Goal: Information Seeking & Learning: Learn about a topic

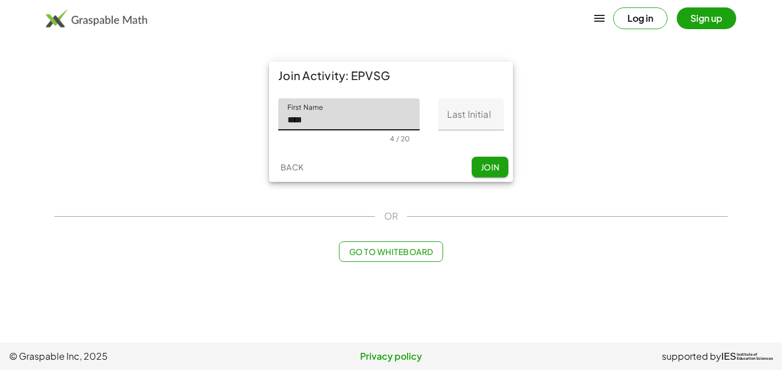
type input "****"
click at [455, 115] on input "Last Initial" at bounding box center [471, 114] width 66 height 32
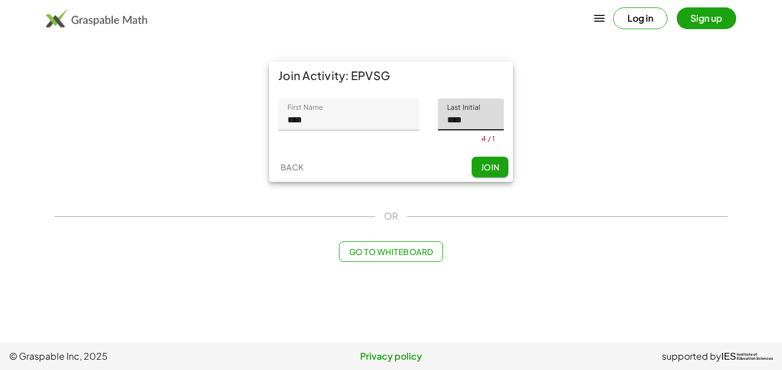
click at [484, 169] on span "Join" at bounding box center [489, 167] width 19 height 10
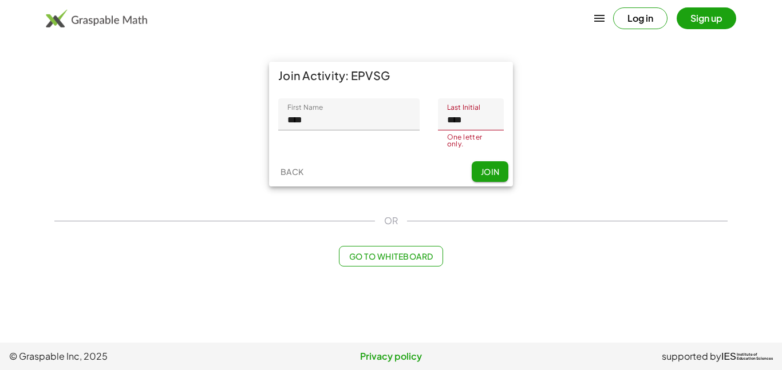
click at [480, 126] on input "****" at bounding box center [471, 114] width 66 height 32
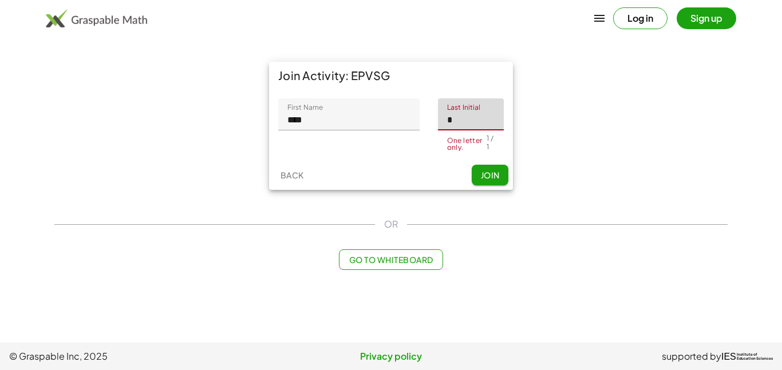
type input "*"
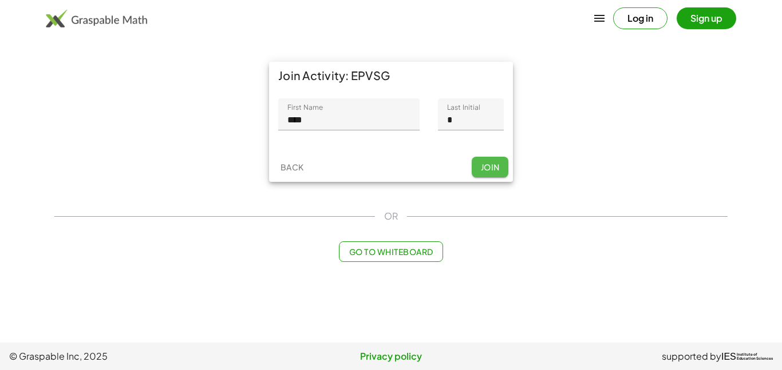
click at [484, 179] on div "Back Join" at bounding box center [391, 167] width 244 height 30
click at [488, 165] on span "Join" at bounding box center [489, 167] width 19 height 10
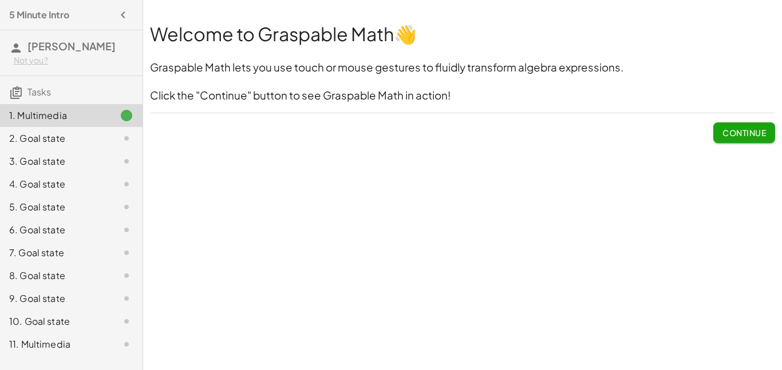
click at [758, 135] on span "Continue" at bounding box center [743, 133] width 43 height 10
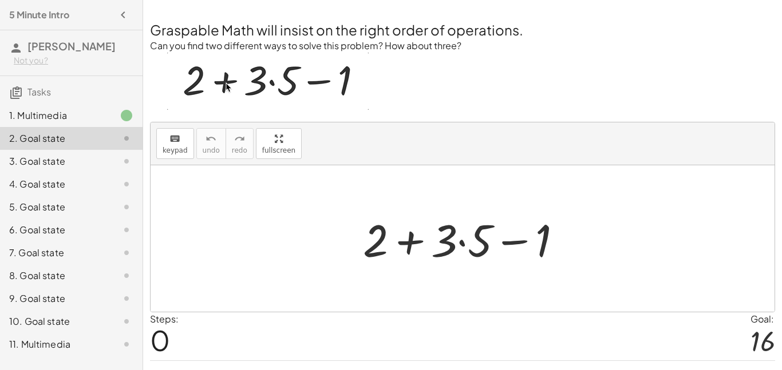
click at [222, 83] on img at bounding box center [267, 81] width 201 height 57
click at [409, 246] on div at bounding box center [467, 238] width 220 height 59
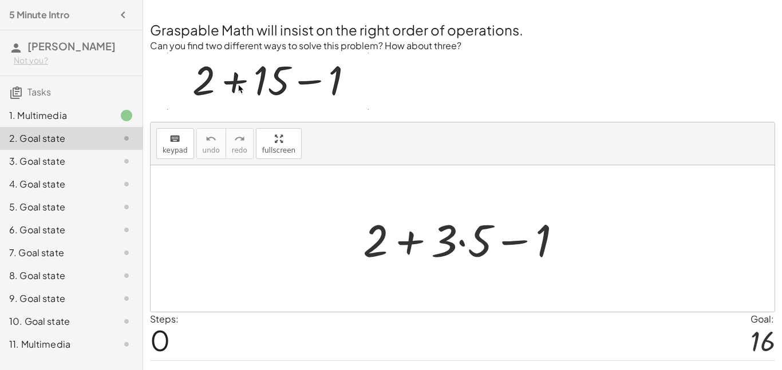
click at [510, 243] on div at bounding box center [467, 238] width 220 height 59
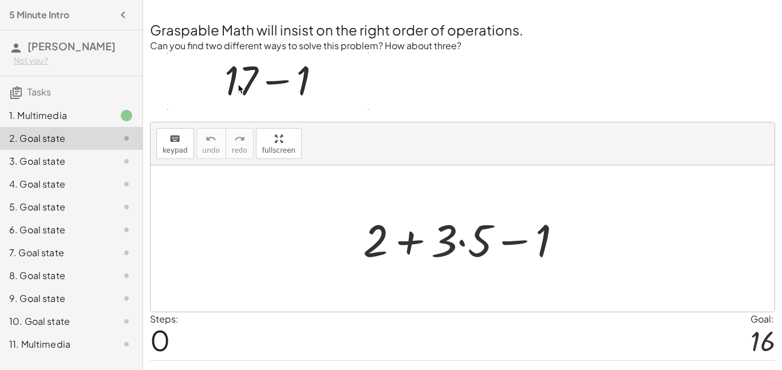
click at [453, 244] on div at bounding box center [467, 238] width 220 height 59
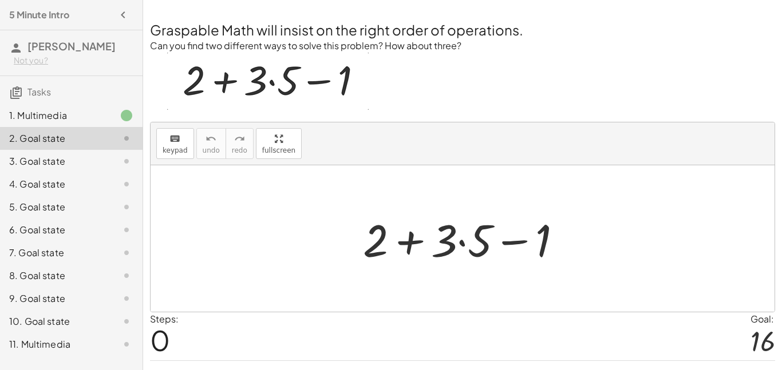
click at [469, 245] on div at bounding box center [467, 238] width 220 height 59
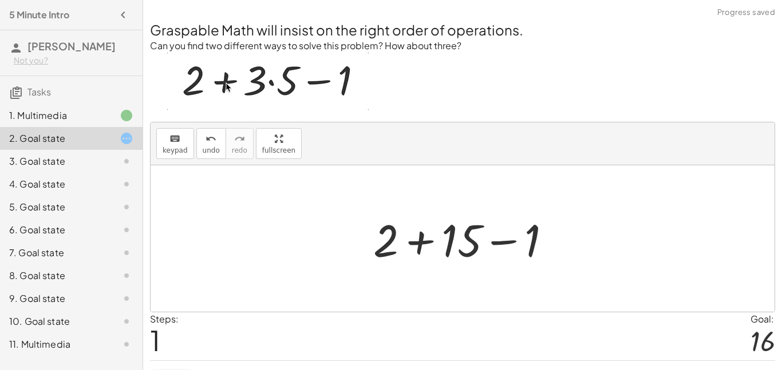
click at [424, 243] on div at bounding box center [466, 238] width 199 height 59
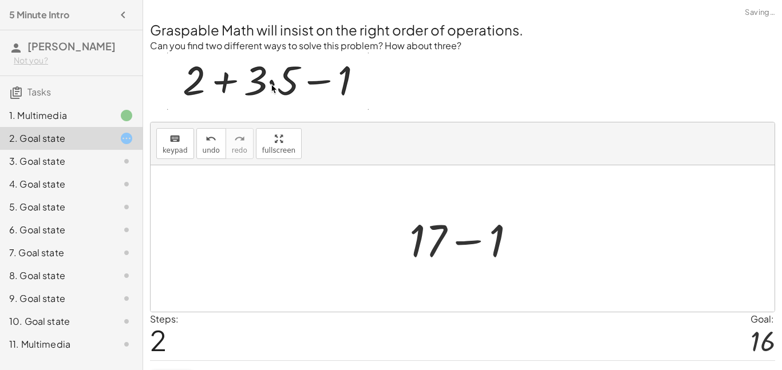
click at [460, 244] on div at bounding box center [466, 238] width 127 height 59
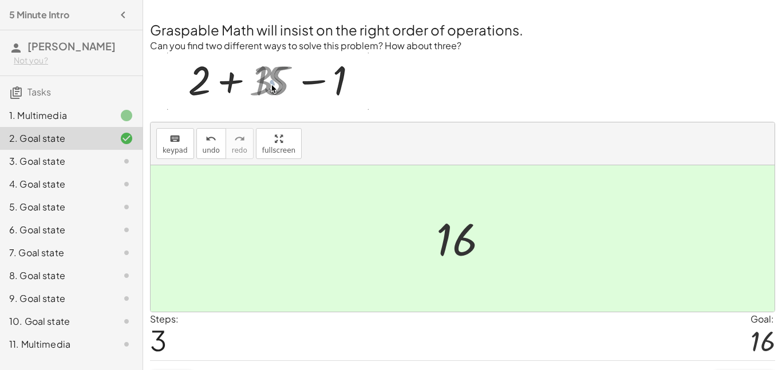
scroll to position [27, 0]
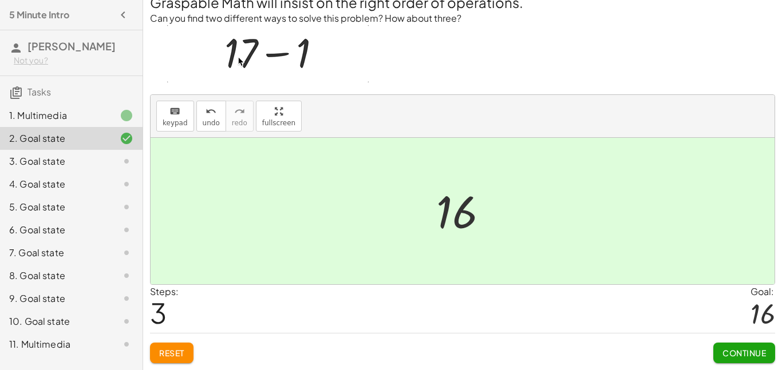
click at [731, 352] on span "Continue" at bounding box center [743, 353] width 43 height 10
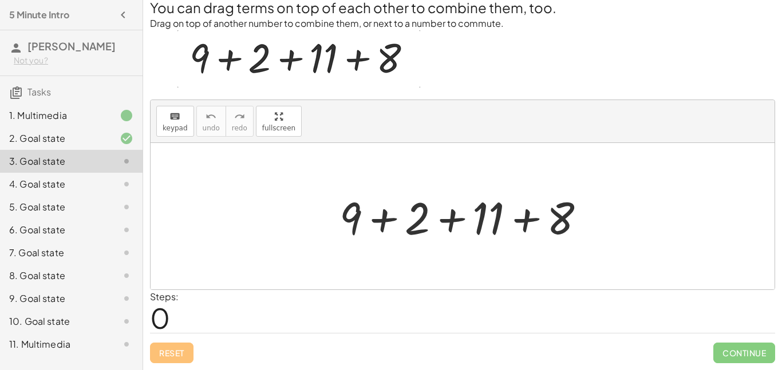
scroll to position [22, 0]
click at [450, 228] on div at bounding box center [467, 216] width 267 height 59
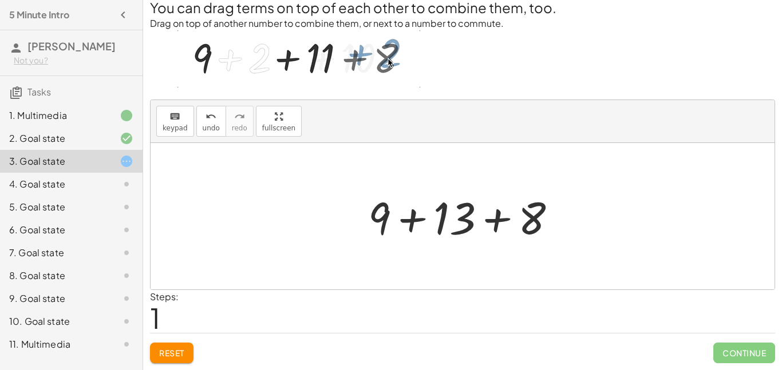
click at [486, 218] on div at bounding box center [466, 216] width 209 height 59
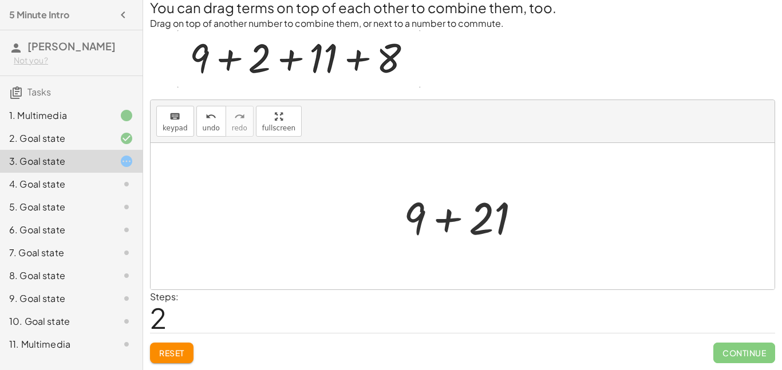
click at [455, 221] on div at bounding box center [466, 216] width 137 height 59
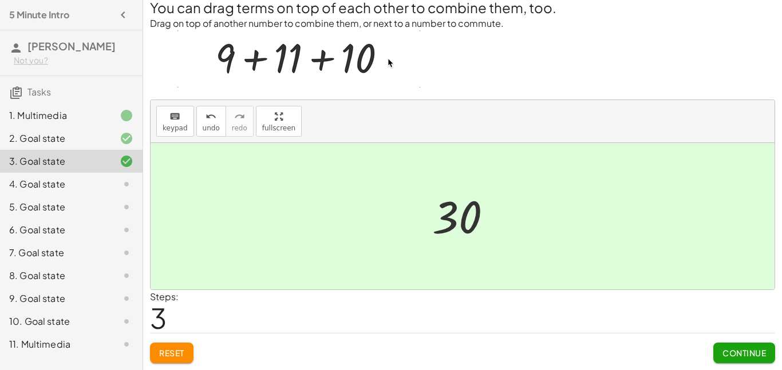
click at [756, 348] on span "Continue" at bounding box center [743, 353] width 43 height 10
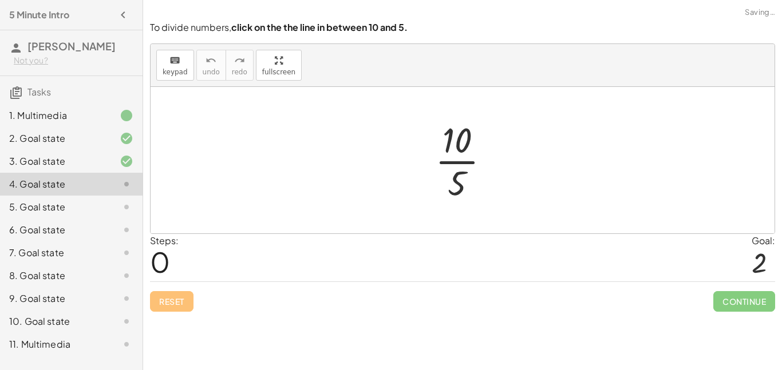
scroll to position [0, 0]
click at [458, 165] on div at bounding box center [467, 160] width 76 height 88
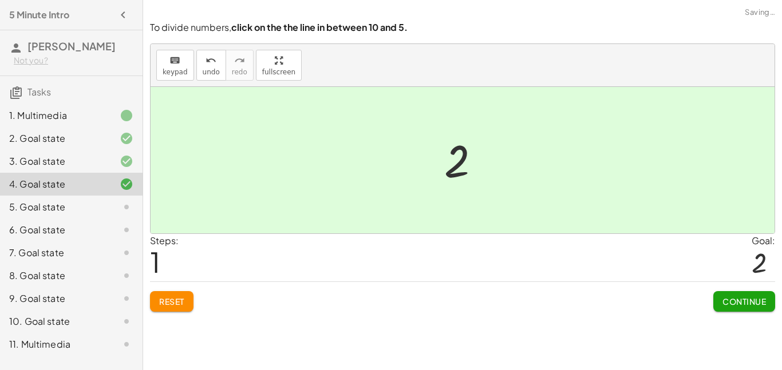
click at [722, 301] on span "Continue" at bounding box center [743, 301] width 43 height 10
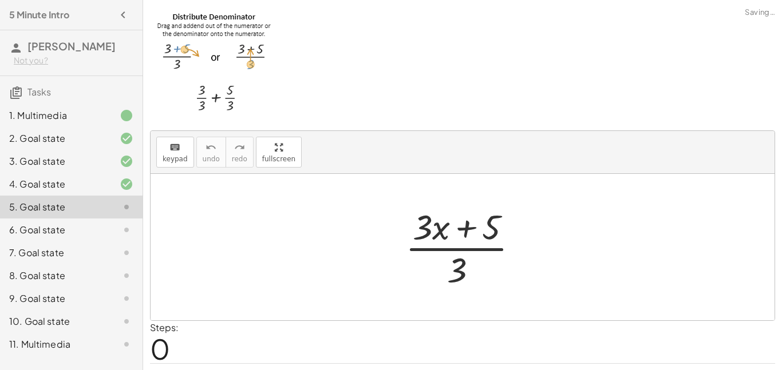
click at [446, 251] on div at bounding box center [466, 247] width 134 height 88
click at [466, 224] on div at bounding box center [466, 247] width 134 height 88
click at [466, 226] on div at bounding box center [466, 247] width 134 height 88
click at [443, 229] on div at bounding box center [466, 247] width 134 height 88
click at [426, 228] on div at bounding box center [466, 247] width 134 height 88
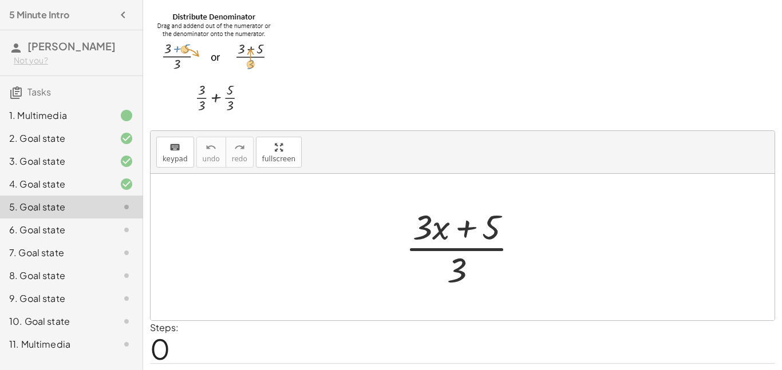
click at [435, 229] on div at bounding box center [466, 247] width 134 height 88
click at [466, 267] on div at bounding box center [466, 247] width 134 height 88
click at [455, 267] on div at bounding box center [466, 247] width 134 height 88
click at [492, 236] on div at bounding box center [466, 247] width 134 height 88
click at [464, 227] on div at bounding box center [466, 247] width 134 height 88
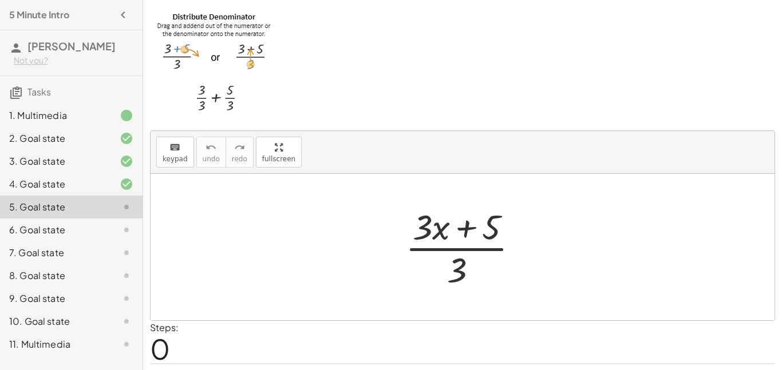
click at [453, 255] on div at bounding box center [466, 247] width 134 height 88
click at [458, 249] on div at bounding box center [466, 247] width 134 height 88
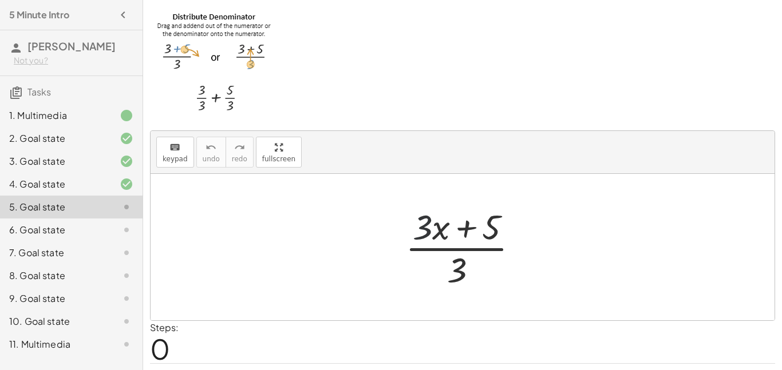
click at [426, 234] on div at bounding box center [466, 247] width 134 height 88
click at [431, 233] on div at bounding box center [466, 247] width 134 height 88
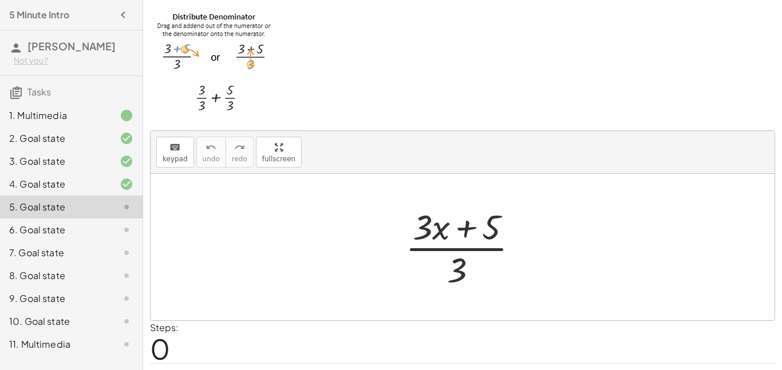
click at [431, 233] on div at bounding box center [466, 247] width 134 height 88
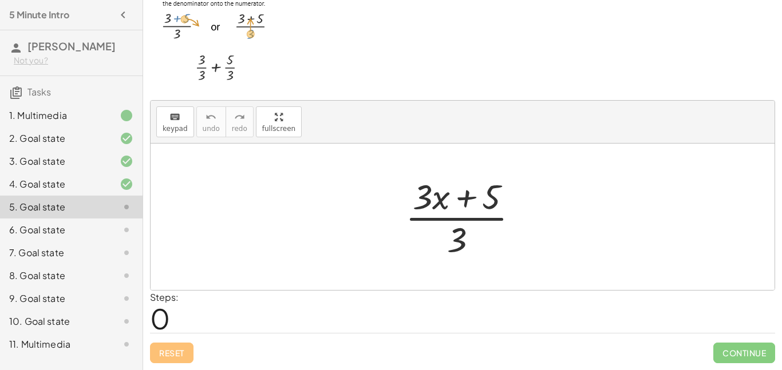
click at [458, 232] on div at bounding box center [466, 217] width 134 height 88
click at [487, 198] on div at bounding box center [466, 217] width 134 height 88
click at [465, 195] on div at bounding box center [466, 217] width 134 height 88
click at [457, 245] on div at bounding box center [466, 217] width 134 height 88
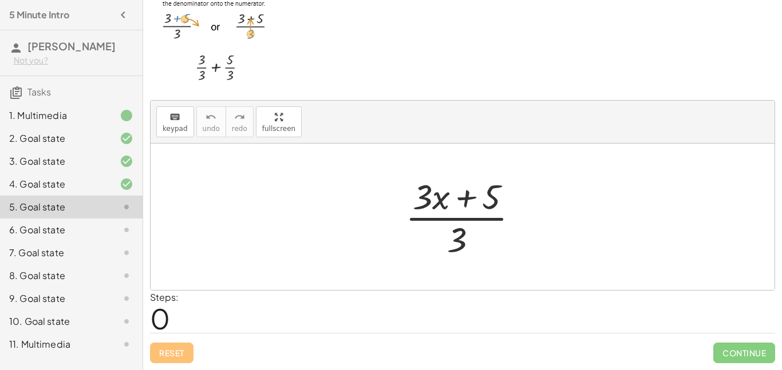
click at [456, 231] on div at bounding box center [466, 217] width 134 height 88
click at [429, 221] on div at bounding box center [466, 217] width 134 height 88
click at [429, 200] on div at bounding box center [466, 217] width 134 height 88
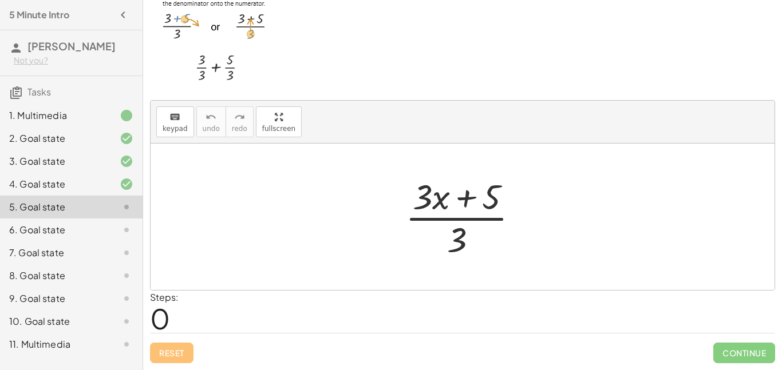
click at [429, 200] on div at bounding box center [466, 217] width 134 height 88
click at [429, 201] on div at bounding box center [466, 217] width 134 height 88
click at [430, 201] on div at bounding box center [466, 217] width 134 height 88
click at [439, 201] on div at bounding box center [466, 217] width 134 height 88
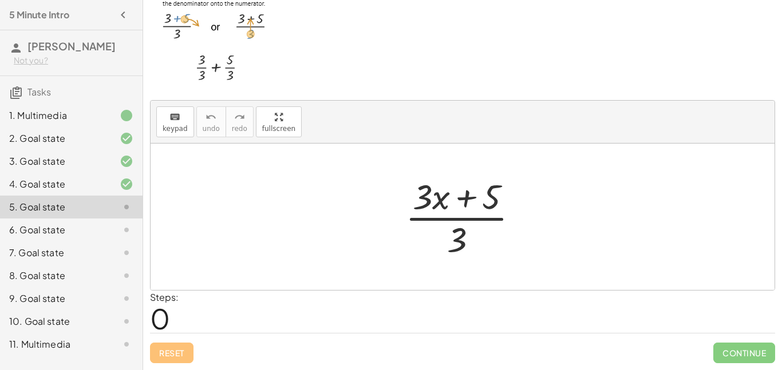
click at [437, 200] on div at bounding box center [466, 217] width 134 height 88
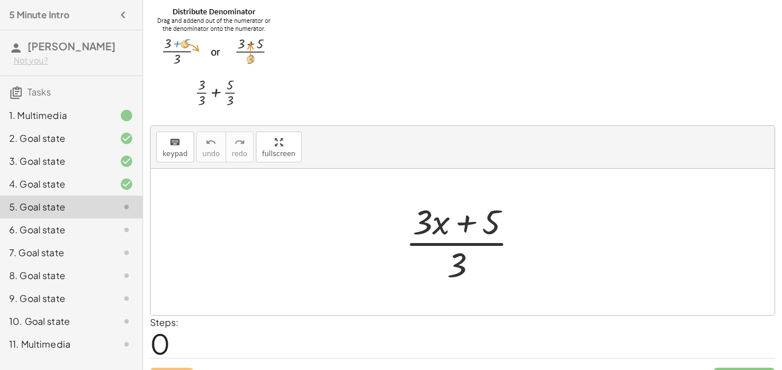
scroll to position [7, 0]
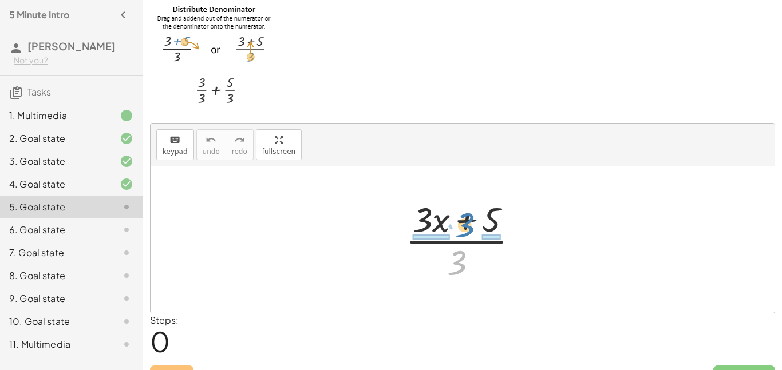
drag, startPoint x: 457, startPoint y: 254, endPoint x: 466, endPoint y: 217, distance: 38.2
click at [466, 217] on div at bounding box center [466, 240] width 134 height 88
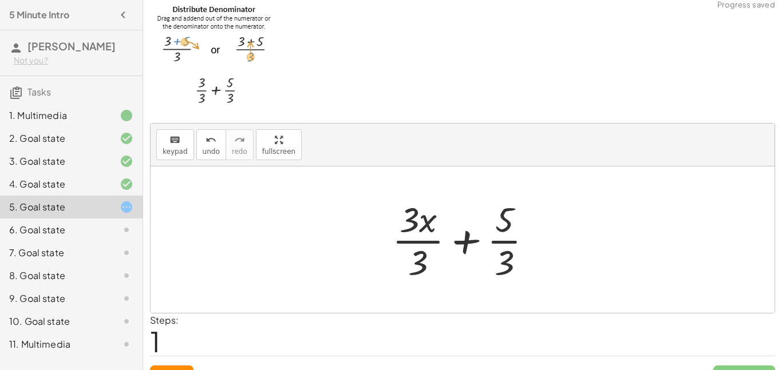
click at [500, 225] on div at bounding box center [466, 240] width 161 height 88
click at [502, 240] on div at bounding box center [466, 240] width 161 height 88
click at [498, 244] on div at bounding box center [466, 240] width 161 height 88
click at [423, 246] on div at bounding box center [466, 240] width 161 height 88
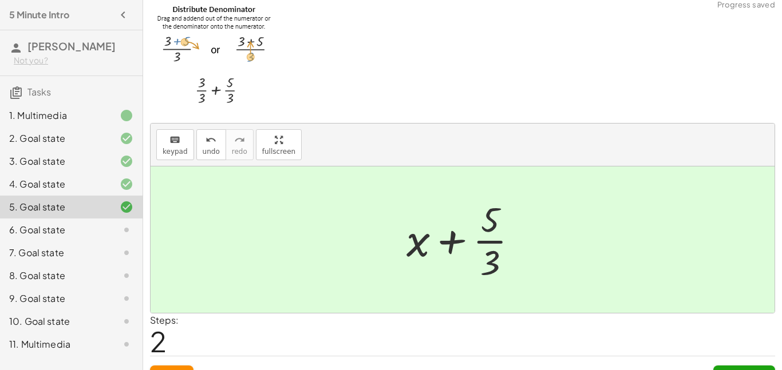
click at [492, 244] on div at bounding box center [467, 240] width 132 height 88
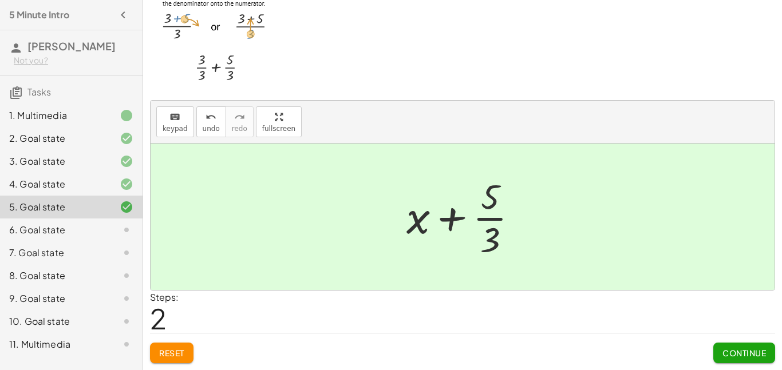
click at [730, 355] on span "Continue" at bounding box center [743, 353] width 43 height 10
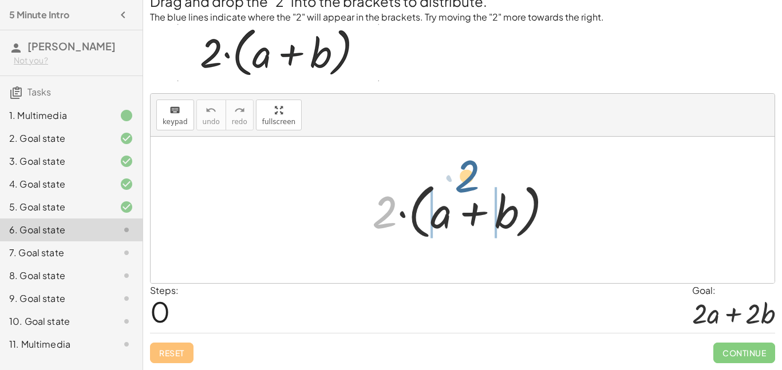
drag, startPoint x: 389, startPoint y: 213, endPoint x: 472, endPoint y: 183, distance: 88.9
click at [472, 183] on div at bounding box center [466, 210] width 201 height 66
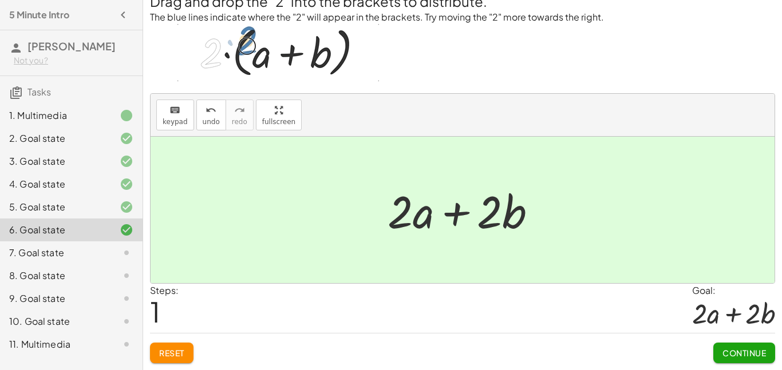
click at [748, 360] on button "Continue" at bounding box center [744, 353] width 62 height 21
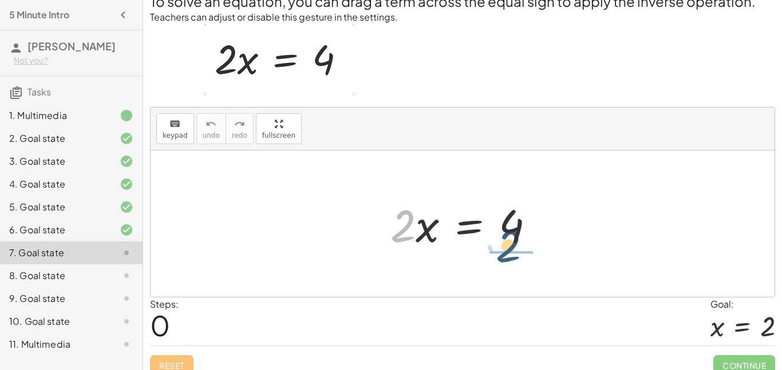
drag, startPoint x: 402, startPoint y: 221, endPoint x: 514, endPoint y: 245, distance: 114.6
click at [514, 245] on div at bounding box center [467, 224] width 165 height 59
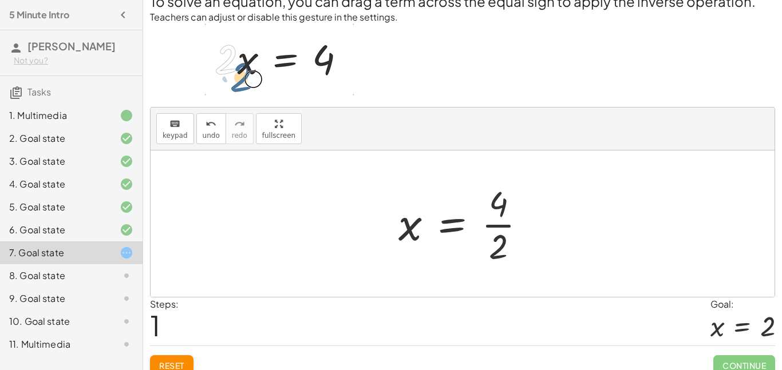
click at [504, 227] on div at bounding box center [467, 224] width 148 height 88
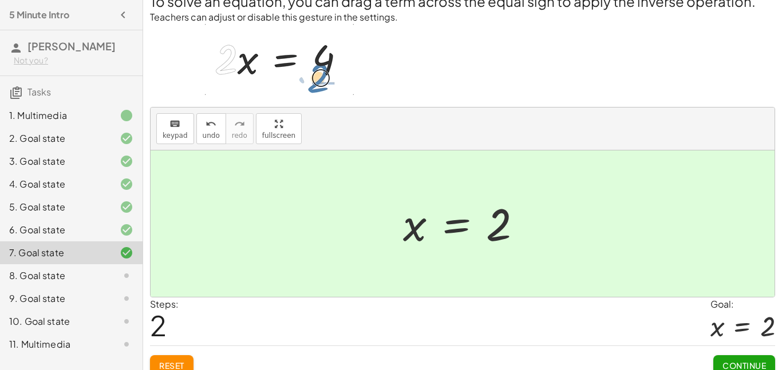
click at [471, 298] on div "Steps: 2 Goal: x = 2" at bounding box center [462, 321] width 625 height 47
click at [724, 366] on span "Continue" at bounding box center [743, 366] width 43 height 10
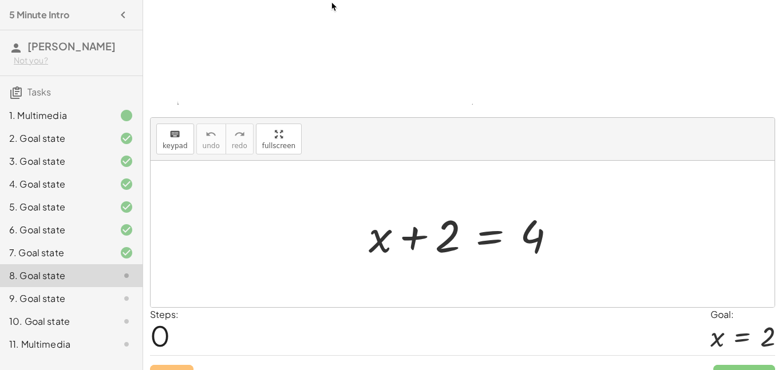
scroll to position [124, 0]
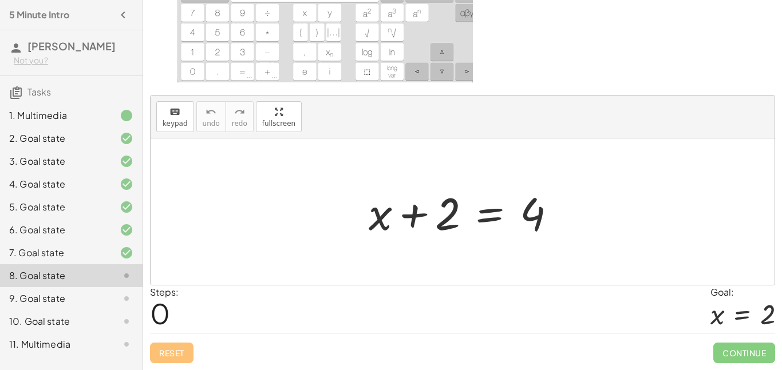
click at [415, 218] on div at bounding box center [467, 212] width 208 height 59
drag, startPoint x: 379, startPoint y: 222, endPoint x: 379, endPoint y: 231, distance: 9.2
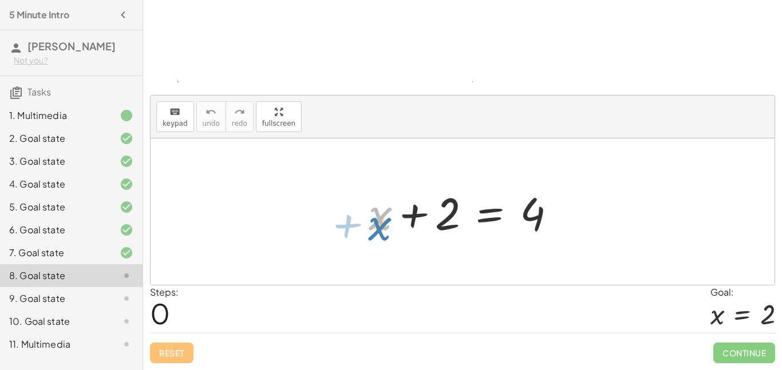
click at [379, 231] on div at bounding box center [467, 212] width 208 height 59
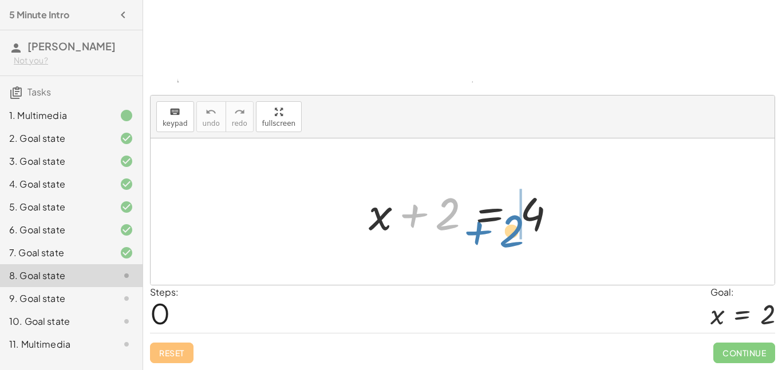
drag, startPoint x: 447, startPoint y: 222, endPoint x: 512, endPoint y: 239, distance: 66.3
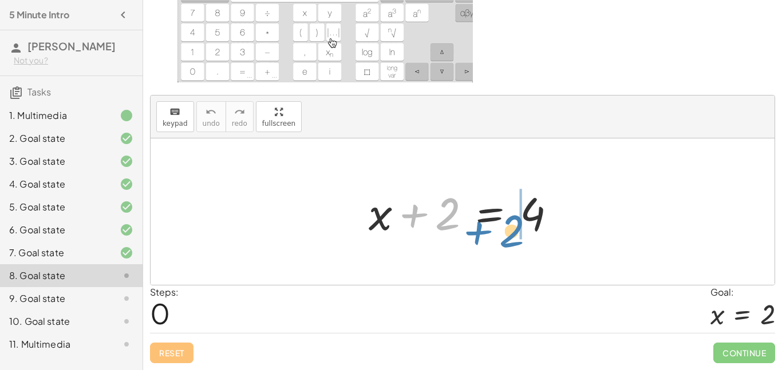
click at [512, 239] on div at bounding box center [467, 212] width 208 height 59
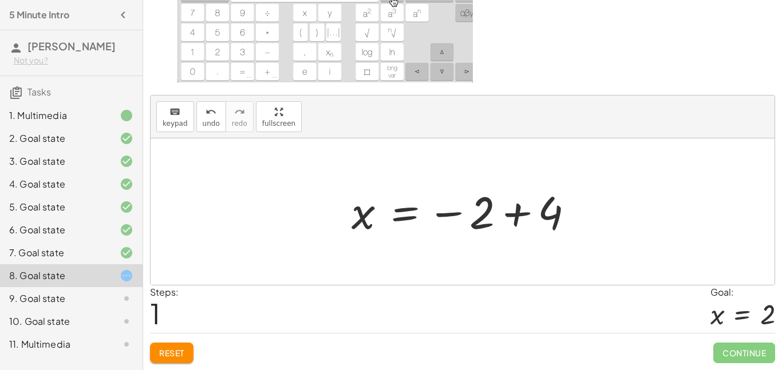
click at [521, 217] on div at bounding box center [467, 212] width 243 height 57
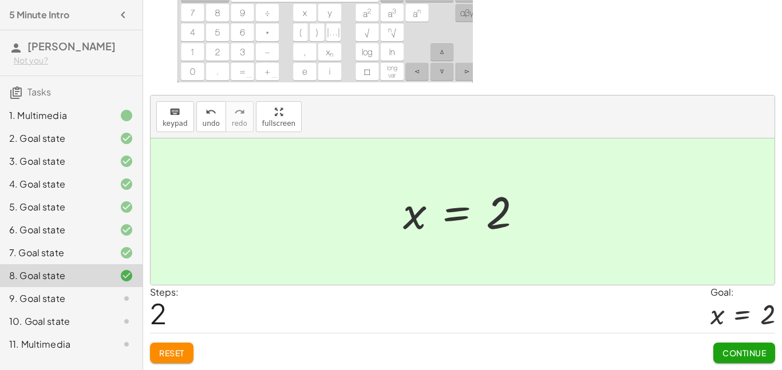
click at [746, 354] on span "Continue" at bounding box center [743, 353] width 43 height 10
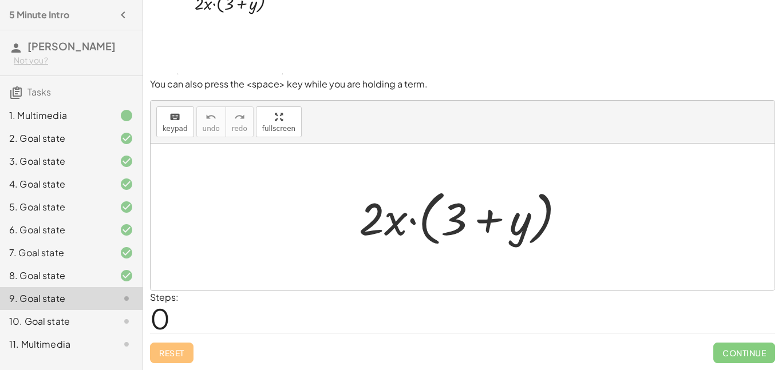
scroll to position [38, 0]
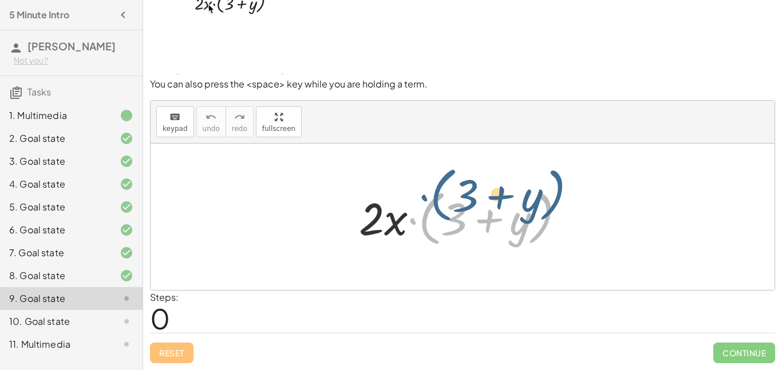
drag, startPoint x: 420, startPoint y: 221, endPoint x: 427, endPoint y: 213, distance: 10.1
click at [427, 213] on div at bounding box center [466, 217] width 227 height 66
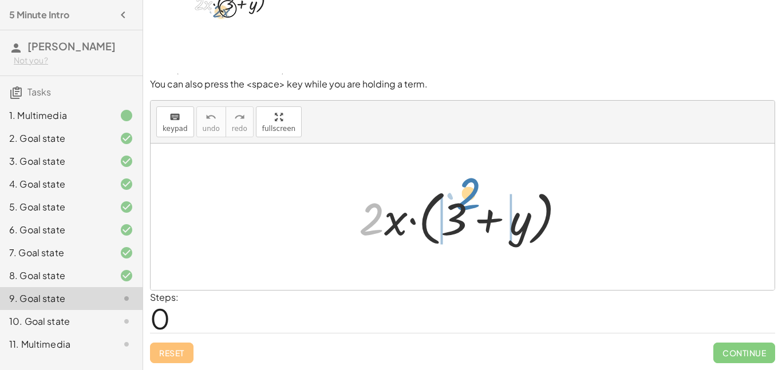
drag, startPoint x: 382, startPoint y: 220, endPoint x: 479, endPoint y: 195, distance: 100.5
click at [479, 195] on div at bounding box center [466, 217] width 227 height 66
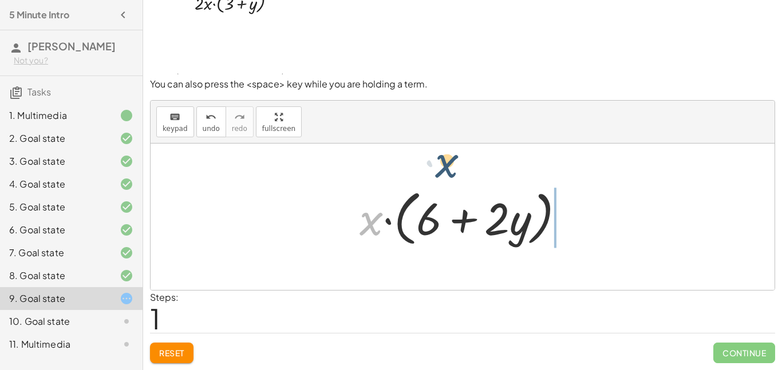
drag, startPoint x: 368, startPoint y: 223, endPoint x: 457, endPoint y: 160, distance: 109.2
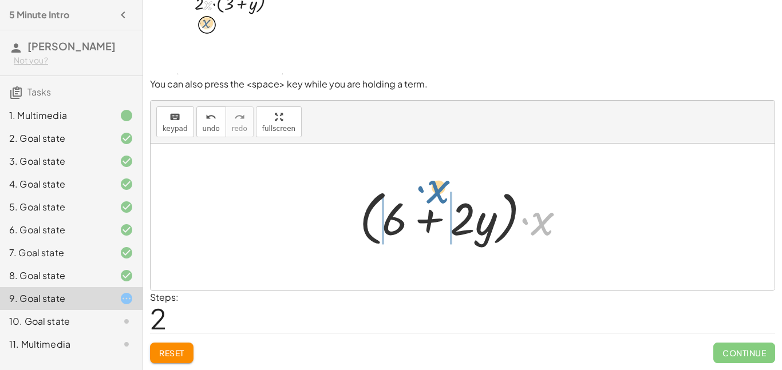
drag, startPoint x: 544, startPoint y: 224, endPoint x: 441, endPoint y: 192, distance: 108.2
click at [441, 192] on div at bounding box center [467, 217] width 226 height 66
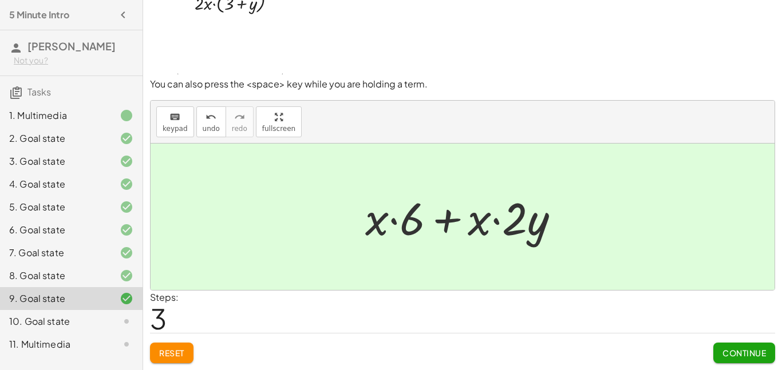
click at [738, 352] on span "Continue" at bounding box center [743, 353] width 43 height 10
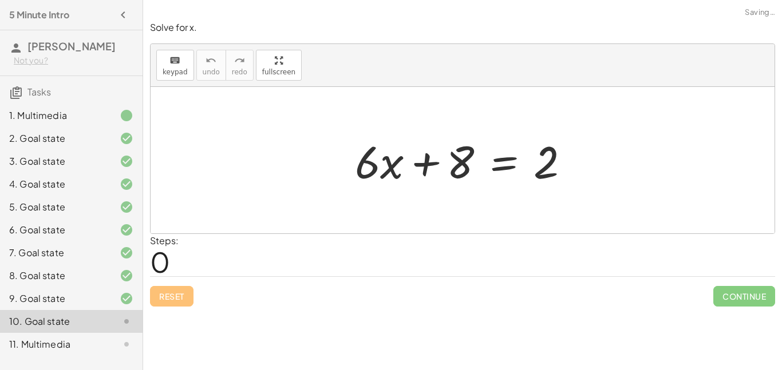
scroll to position [0, 0]
drag, startPoint x: 455, startPoint y: 164, endPoint x: 603, endPoint y: 166, distance: 147.7
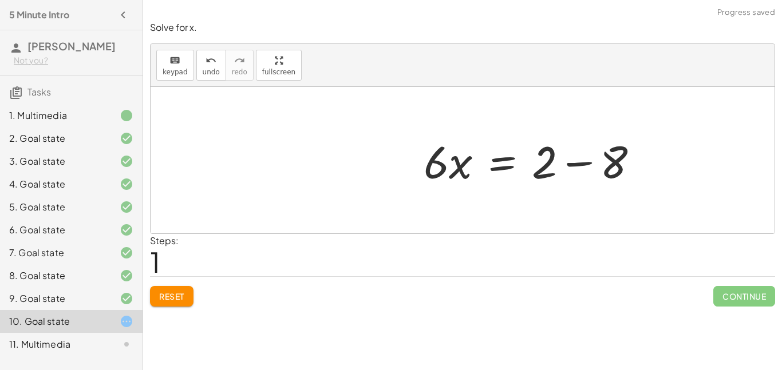
click at [564, 163] on div at bounding box center [535, 160] width 235 height 59
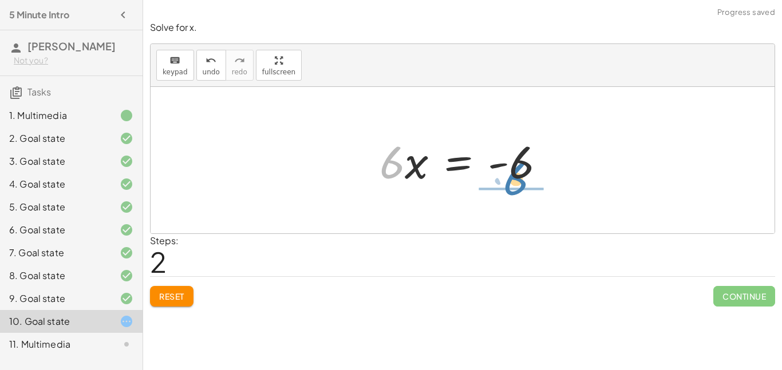
drag, startPoint x: 398, startPoint y: 172, endPoint x: 522, endPoint y: 187, distance: 124.6
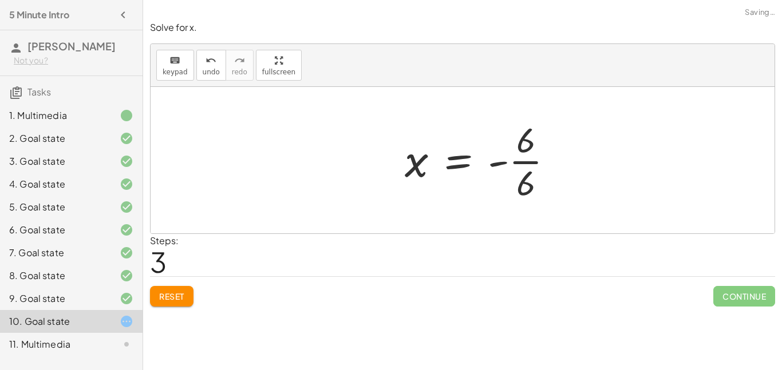
click at [528, 165] on div at bounding box center [483, 160] width 169 height 88
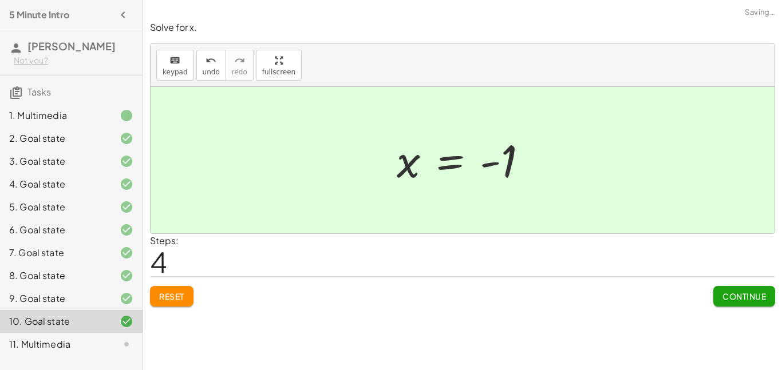
click at [739, 300] on span "Continue" at bounding box center [743, 296] width 43 height 10
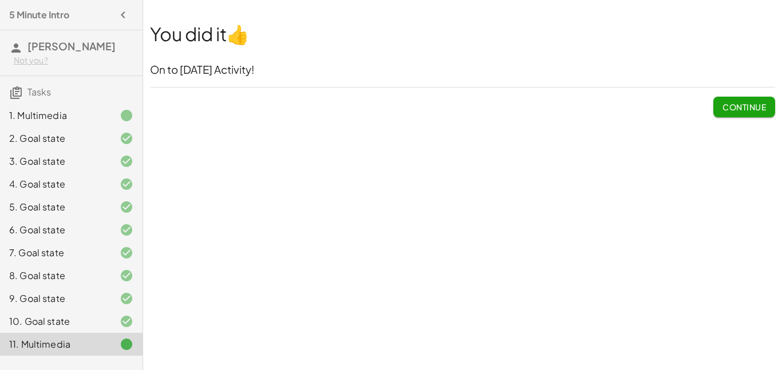
click at [733, 102] on span "Continue" at bounding box center [743, 107] width 43 height 10
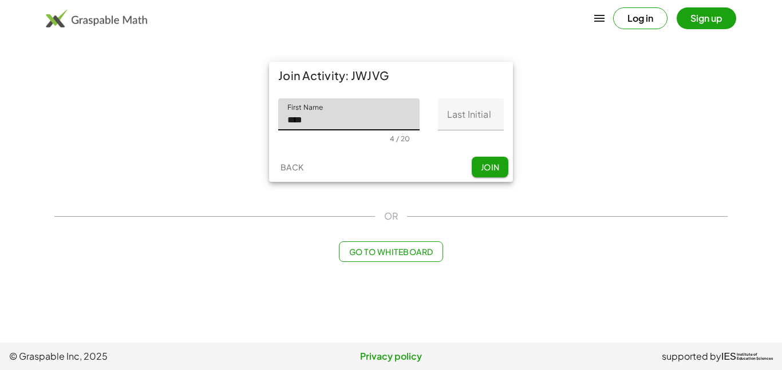
type input "****"
click at [472, 117] on input "Last Initial" at bounding box center [471, 114] width 66 height 32
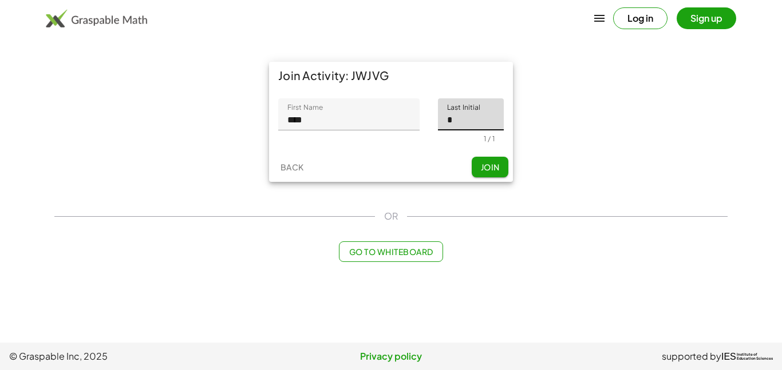
type input "*"
click at [485, 165] on span "Join" at bounding box center [489, 167] width 19 height 10
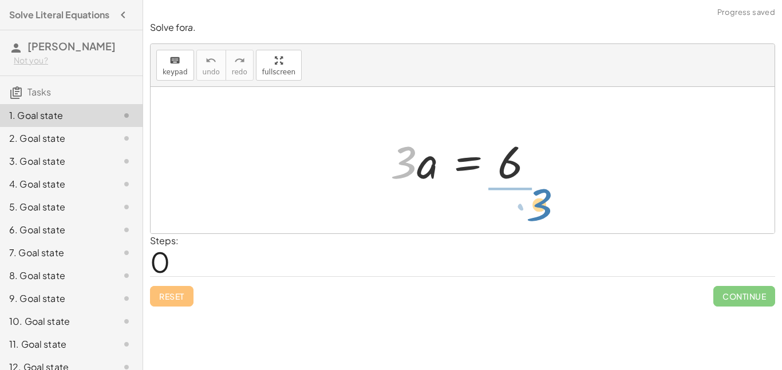
drag, startPoint x: 401, startPoint y: 163, endPoint x: 536, endPoint y: 204, distance: 141.2
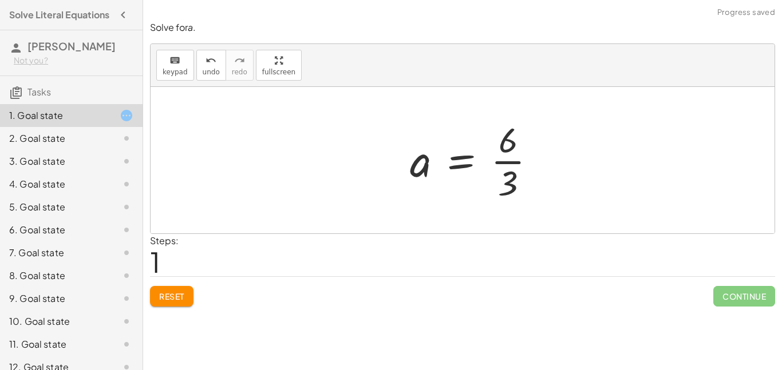
click at [513, 160] on div at bounding box center [477, 160] width 147 height 88
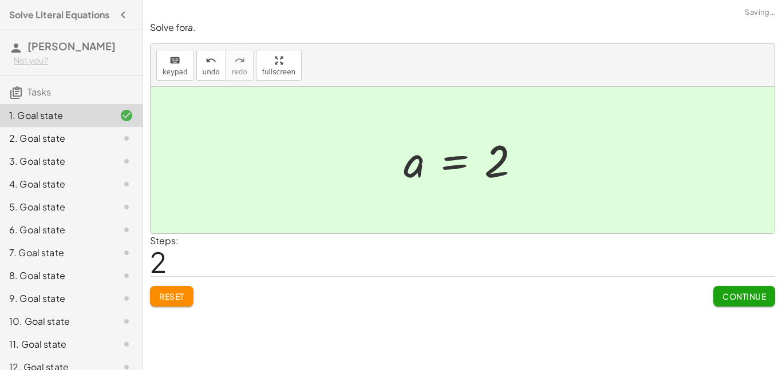
click at [722, 292] on span "Continue" at bounding box center [743, 296] width 43 height 10
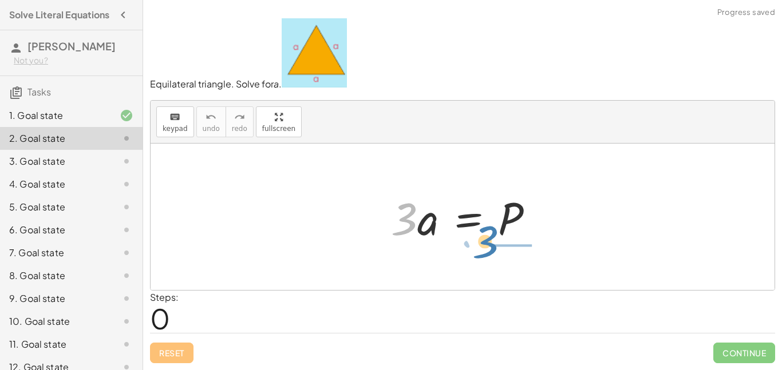
drag, startPoint x: 406, startPoint y: 231, endPoint x: 500, endPoint y: 262, distance: 99.0
click at [500, 262] on div "· 3 · 3 · a = P" at bounding box center [462, 217] width 624 height 146
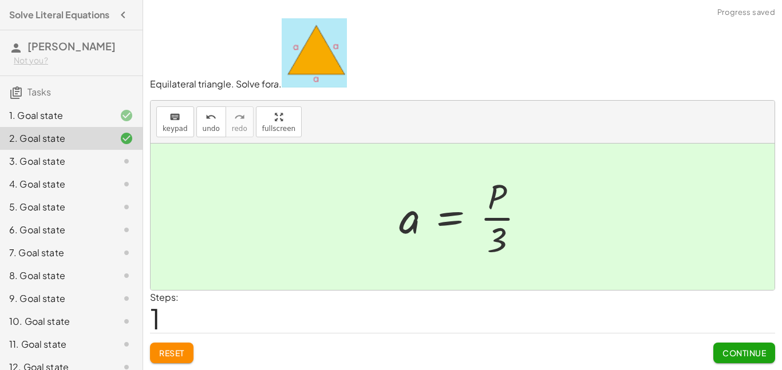
click at [722, 348] on span "Continue" at bounding box center [743, 353] width 43 height 10
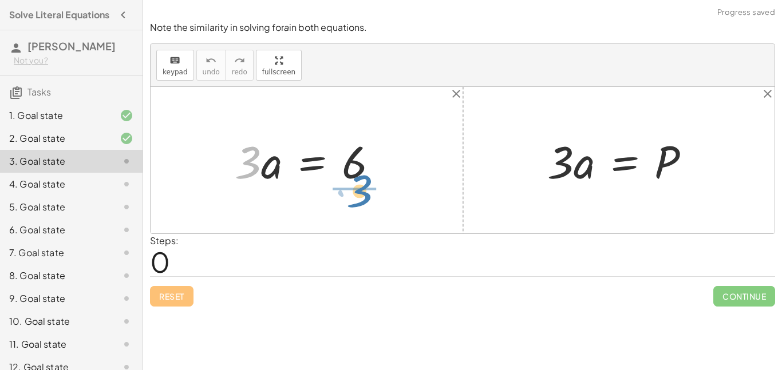
drag, startPoint x: 249, startPoint y: 163, endPoint x: 366, endPoint y: 191, distance: 120.2
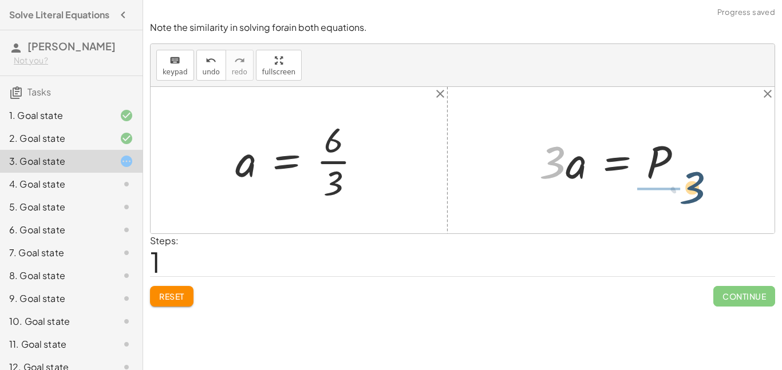
drag, startPoint x: 550, startPoint y: 165, endPoint x: 692, endPoint y: 192, distance: 144.4
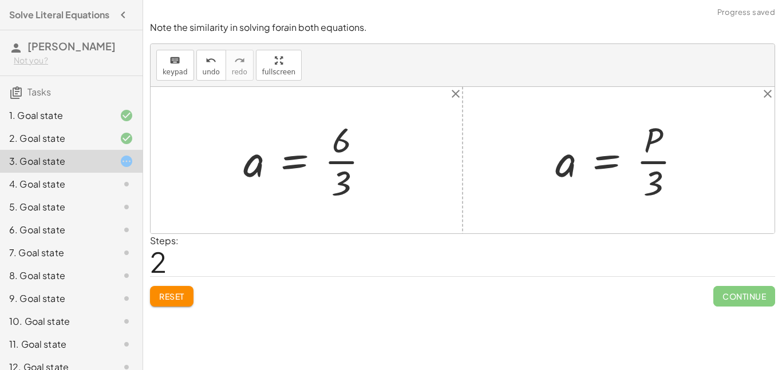
click at [602, 160] on div at bounding box center [622, 160] width 147 height 88
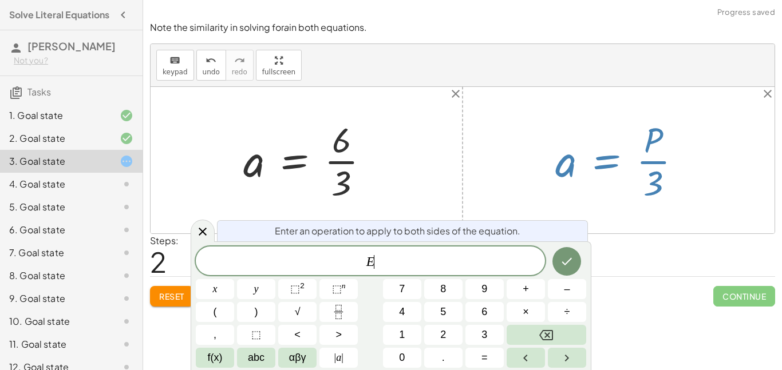
scroll to position [1, 0]
click at [415, 215] on div at bounding box center [462, 160] width 624 height 146
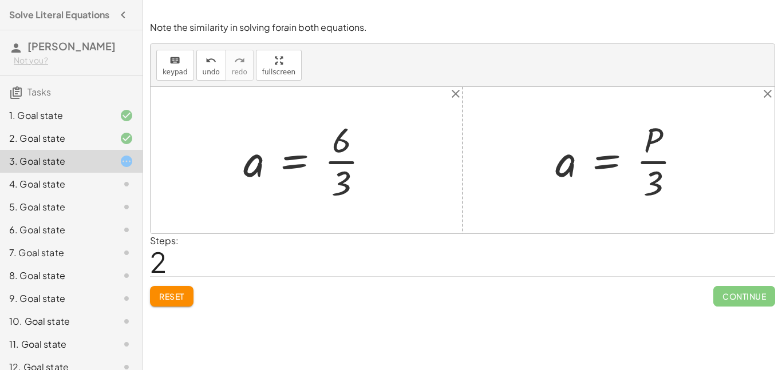
click at [331, 164] on div at bounding box center [310, 160] width 147 height 88
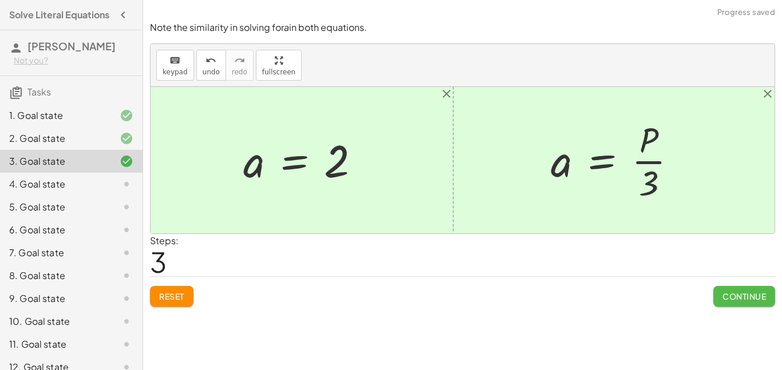
click at [716, 300] on button "Continue" at bounding box center [744, 296] width 62 height 21
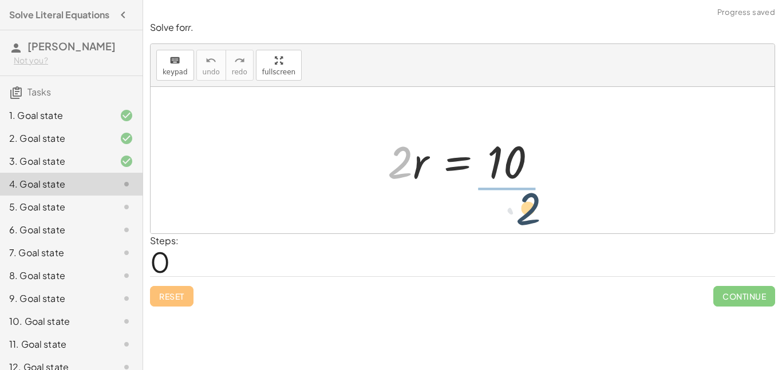
drag, startPoint x: 395, startPoint y: 162, endPoint x: 524, endPoint y: 208, distance: 136.3
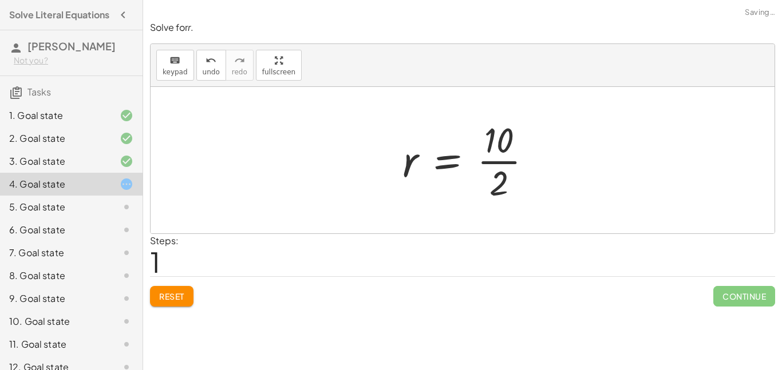
click at [496, 160] on div at bounding box center [472, 160] width 150 height 88
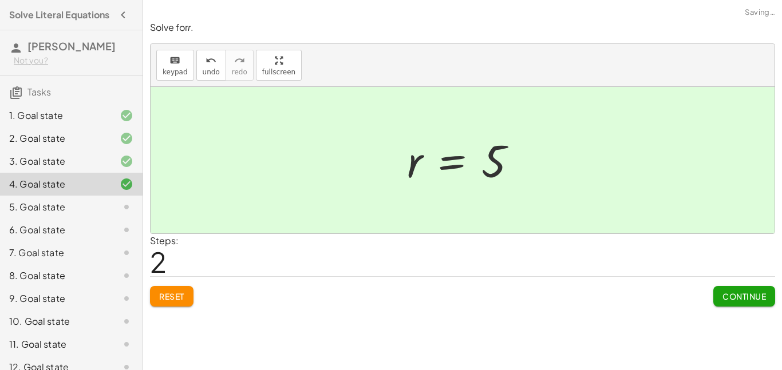
click at [732, 302] on button "Continue" at bounding box center [744, 296] width 62 height 21
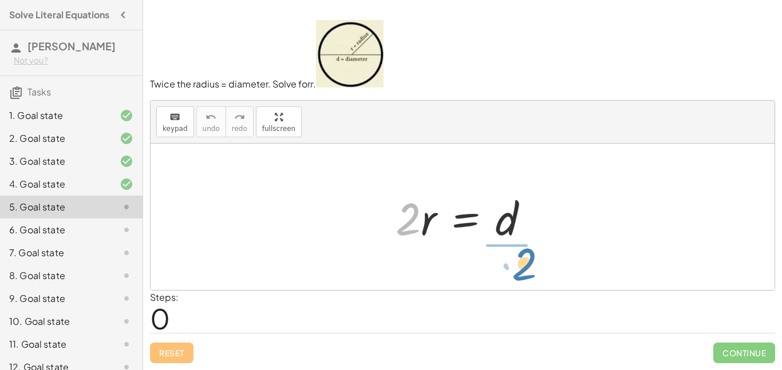
drag, startPoint x: 407, startPoint y: 221, endPoint x: 522, endPoint y: 266, distance: 122.8
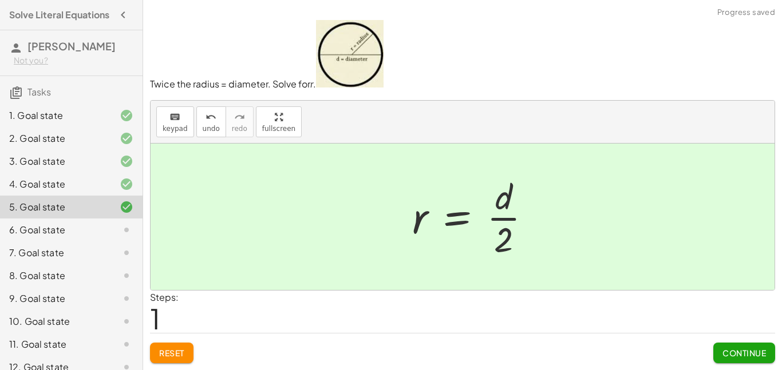
click at [513, 213] on div at bounding box center [476, 217] width 140 height 88
click at [738, 351] on span "Continue" at bounding box center [743, 353] width 43 height 10
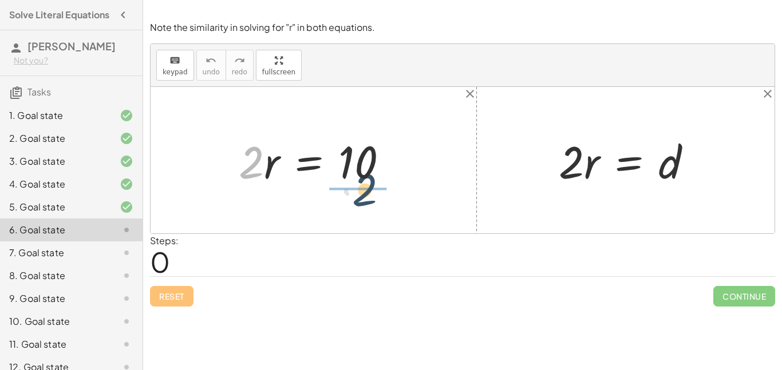
drag, startPoint x: 244, startPoint y: 160, endPoint x: 359, endPoint y: 191, distance: 119.1
click at [359, 191] on div "· 2 · 2 · r = 10" at bounding box center [313, 160] width 184 height 65
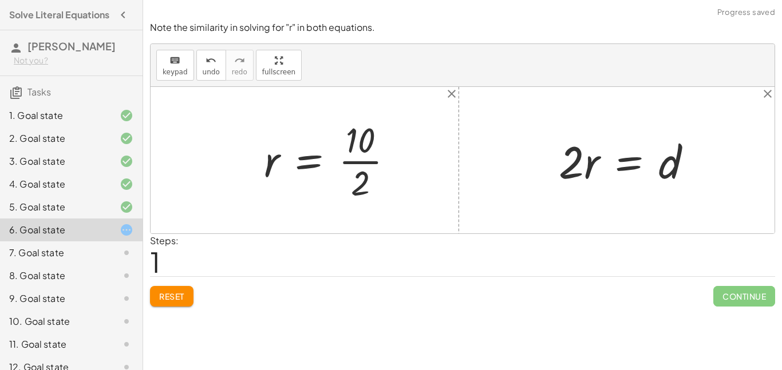
click at [358, 166] on div at bounding box center [333, 160] width 150 height 88
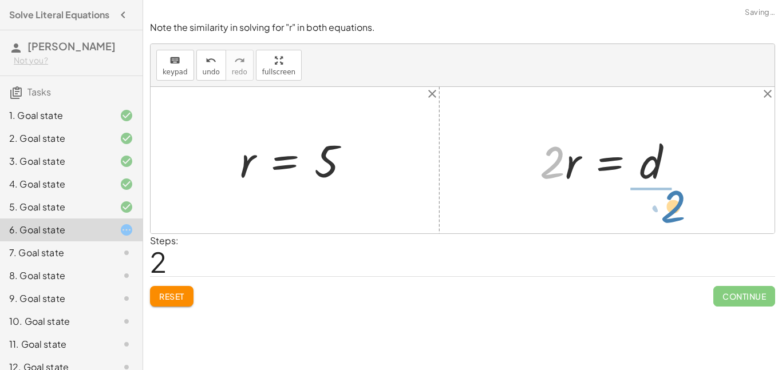
drag, startPoint x: 554, startPoint y: 162, endPoint x: 664, endPoint y: 201, distance: 116.6
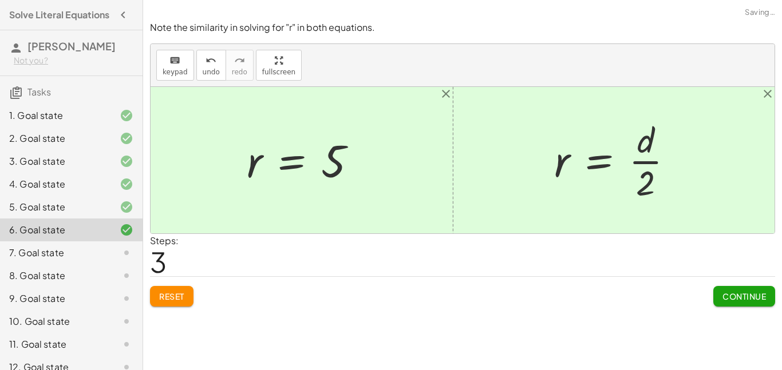
click at [743, 299] on span "Continue" at bounding box center [743, 296] width 43 height 10
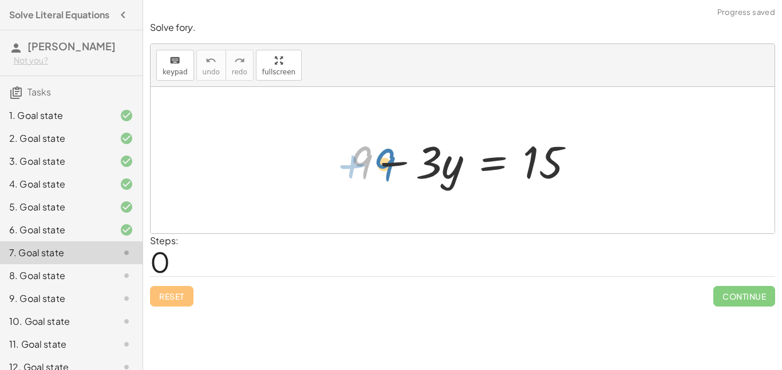
drag, startPoint x: 365, startPoint y: 156, endPoint x: 379, endPoint y: 156, distance: 14.9
click at [379, 156] on div at bounding box center [466, 160] width 244 height 59
click at [391, 163] on div at bounding box center [466, 160] width 244 height 59
drag, startPoint x: 356, startPoint y: 164, endPoint x: 573, endPoint y: 192, distance: 219.2
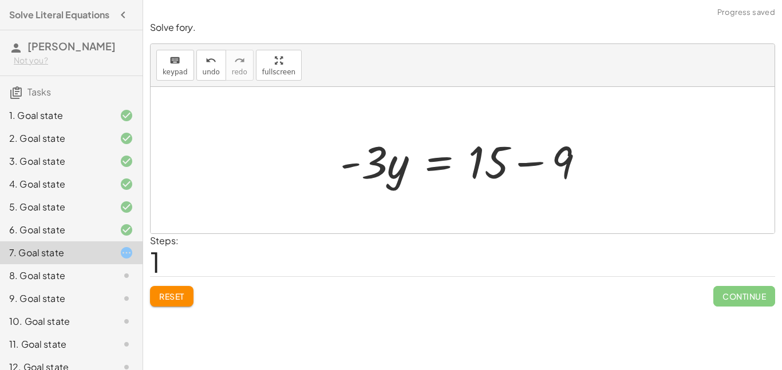
click at [531, 166] on div at bounding box center [466, 160] width 265 height 59
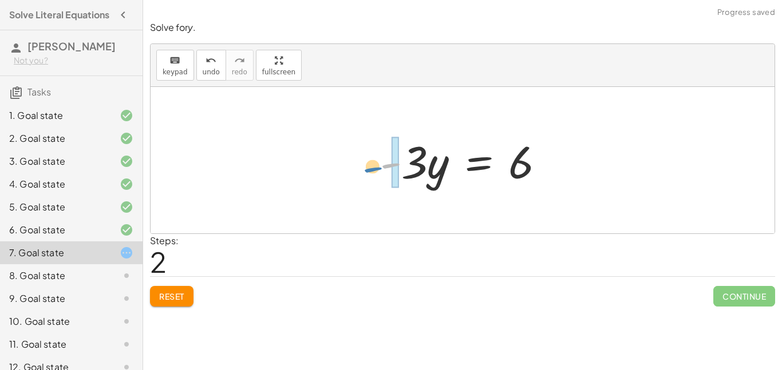
drag, startPoint x: 399, startPoint y: 171, endPoint x: 378, endPoint y: 172, distance: 21.8
click at [378, 172] on div at bounding box center [466, 160] width 185 height 59
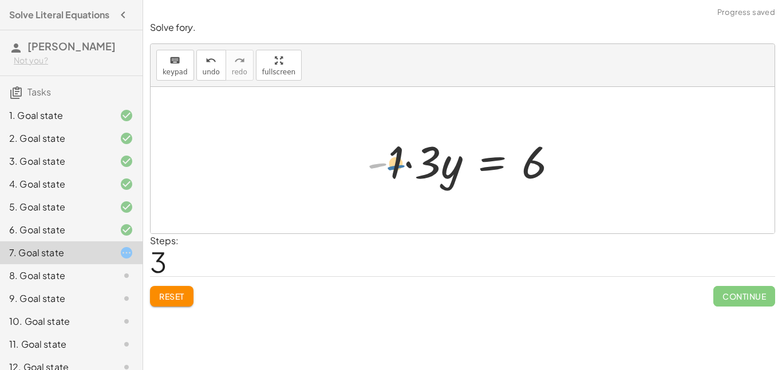
drag, startPoint x: 384, startPoint y: 164, endPoint x: 411, endPoint y: 164, distance: 27.5
click at [411, 164] on div at bounding box center [467, 160] width 212 height 59
click at [165, 300] on span "Reset" at bounding box center [171, 296] width 25 height 10
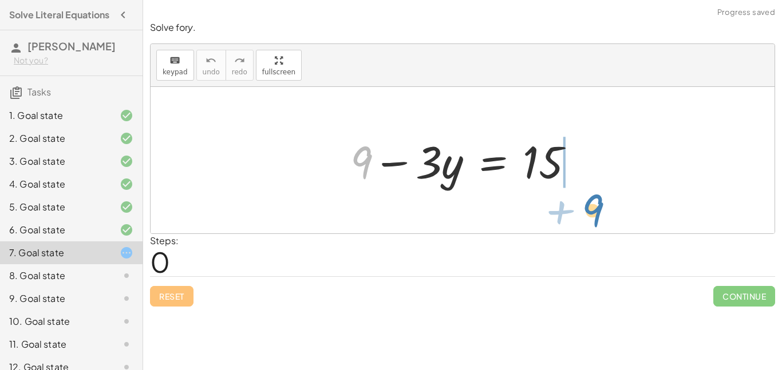
drag, startPoint x: 366, startPoint y: 167, endPoint x: 597, endPoint y: 215, distance: 236.6
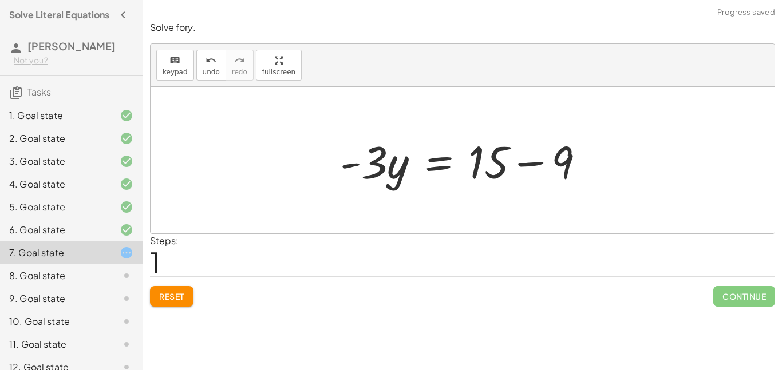
click at [520, 161] on div at bounding box center [466, 160] width 265 height 59
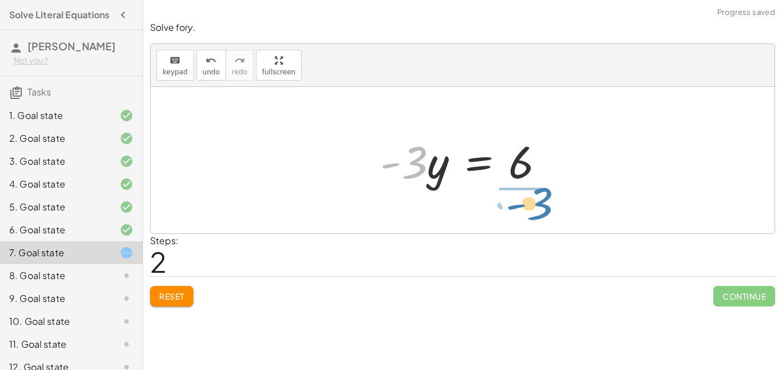
drag, startPoint x: 411, startPoint y: 177, endPoint x: 536, endPoint y: 218, distance: 131.9
click at [536, 218] on div "+ 9 − · 3 · y = 15 · - 3 · y = + 15 − 9 · - 3 · 3 · y = - 6" at bounding box center [462, 160] width 624 height 146
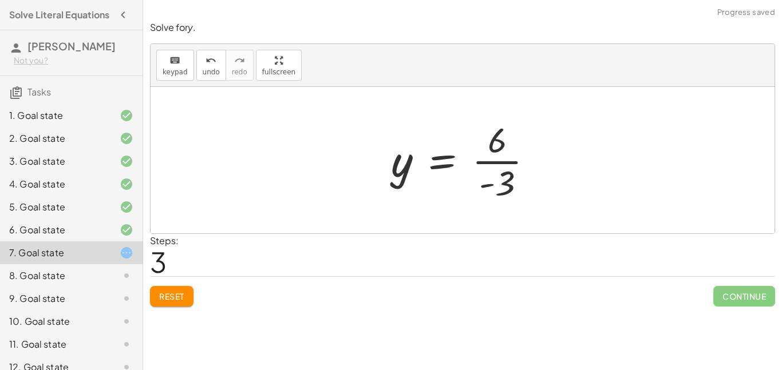
click at [501, 165] on div at bounding box center [466, 160] width 163 height 88
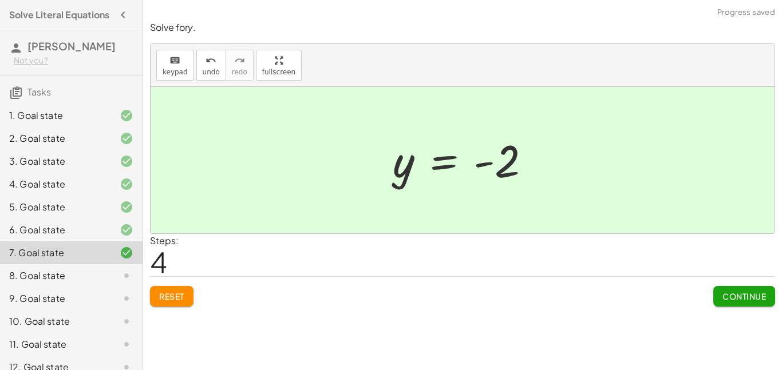
click at [0, 0] on div "Solve for y . keyboard keypad undo undo redo redo fullscreen + 9 − · 3 · y = 15…" at bounding box center [0, 0] width 0 height 0
click at [730, 293] on span "Continue" at bounding box center [743, 296] width 43 height 10
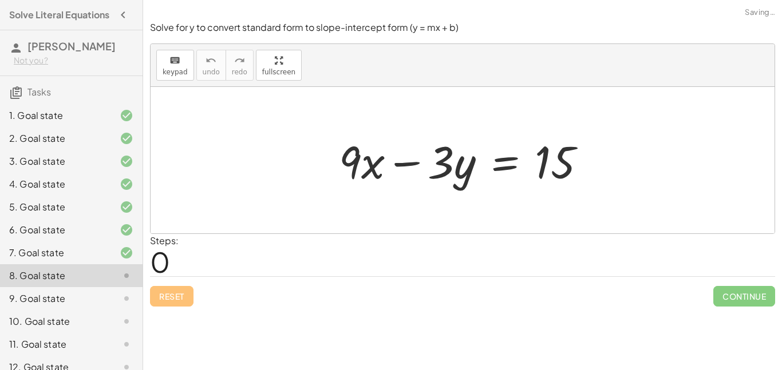
scroll to position [128, 0]
